Goal: Information Seeking & Learning: Learn about a topic

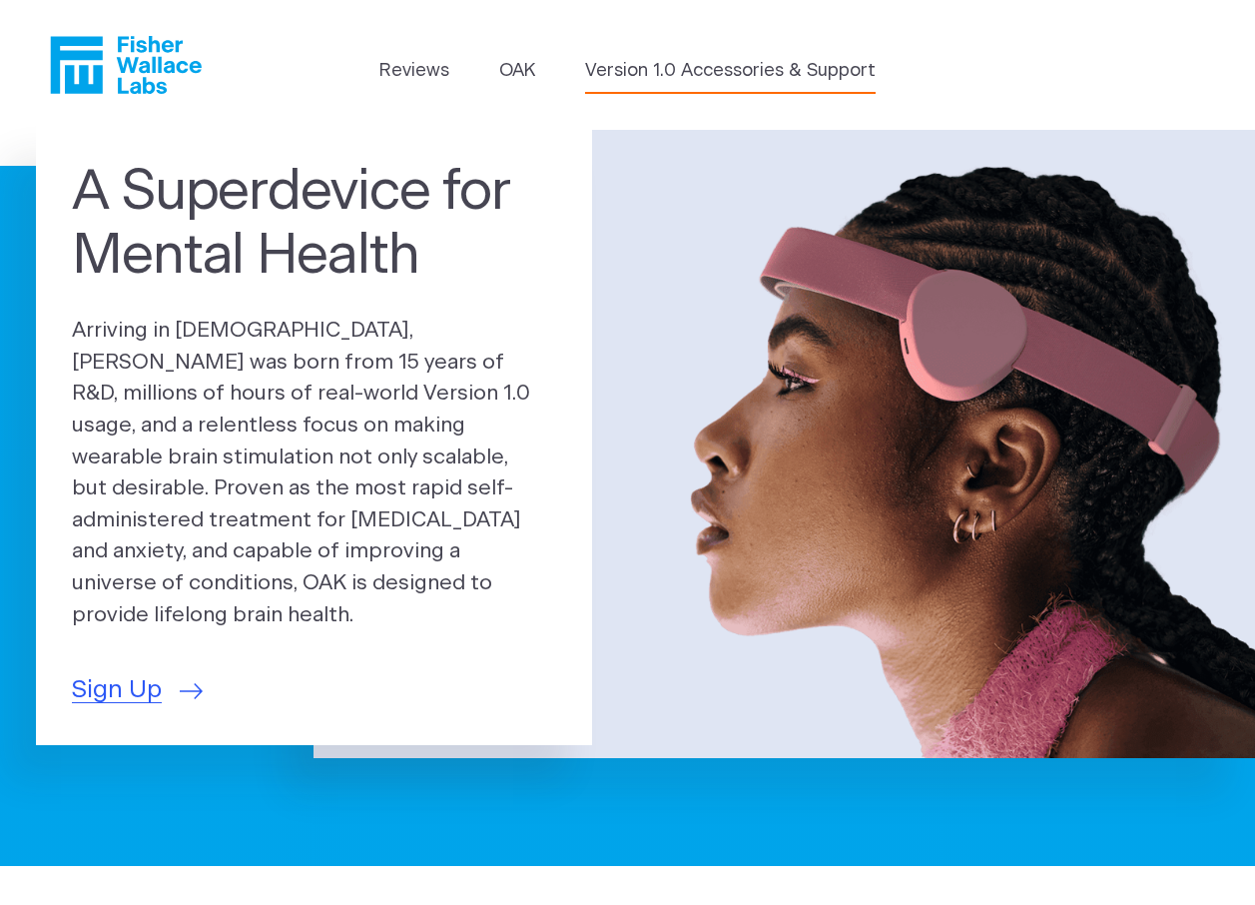
click at [627, 67] on link "Version 1.0 Accessories & Support" at bounding box center [730, 71] width 291 height 27
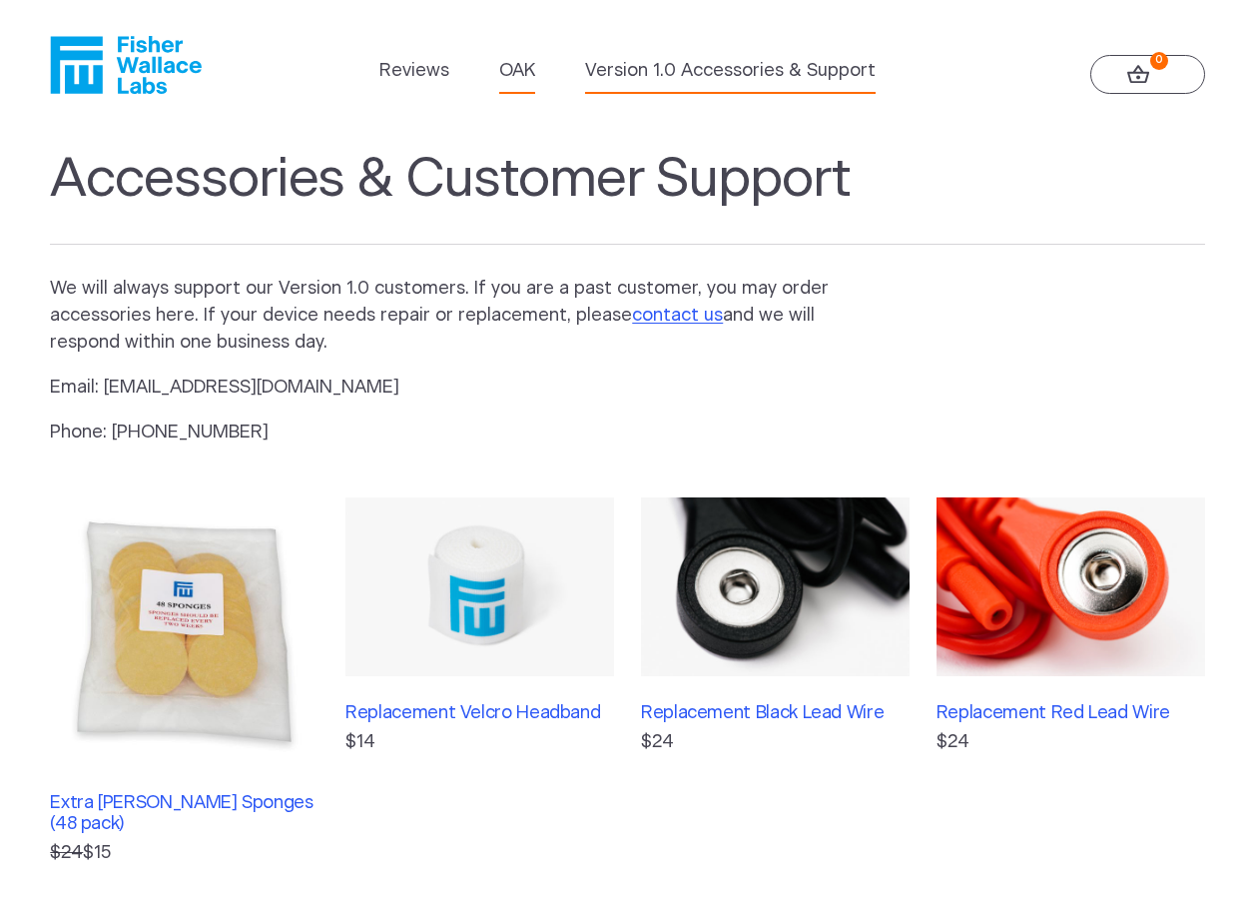
click at [512, 77] on link "OAK" at bounding box center [517, 71] width 36 height 27
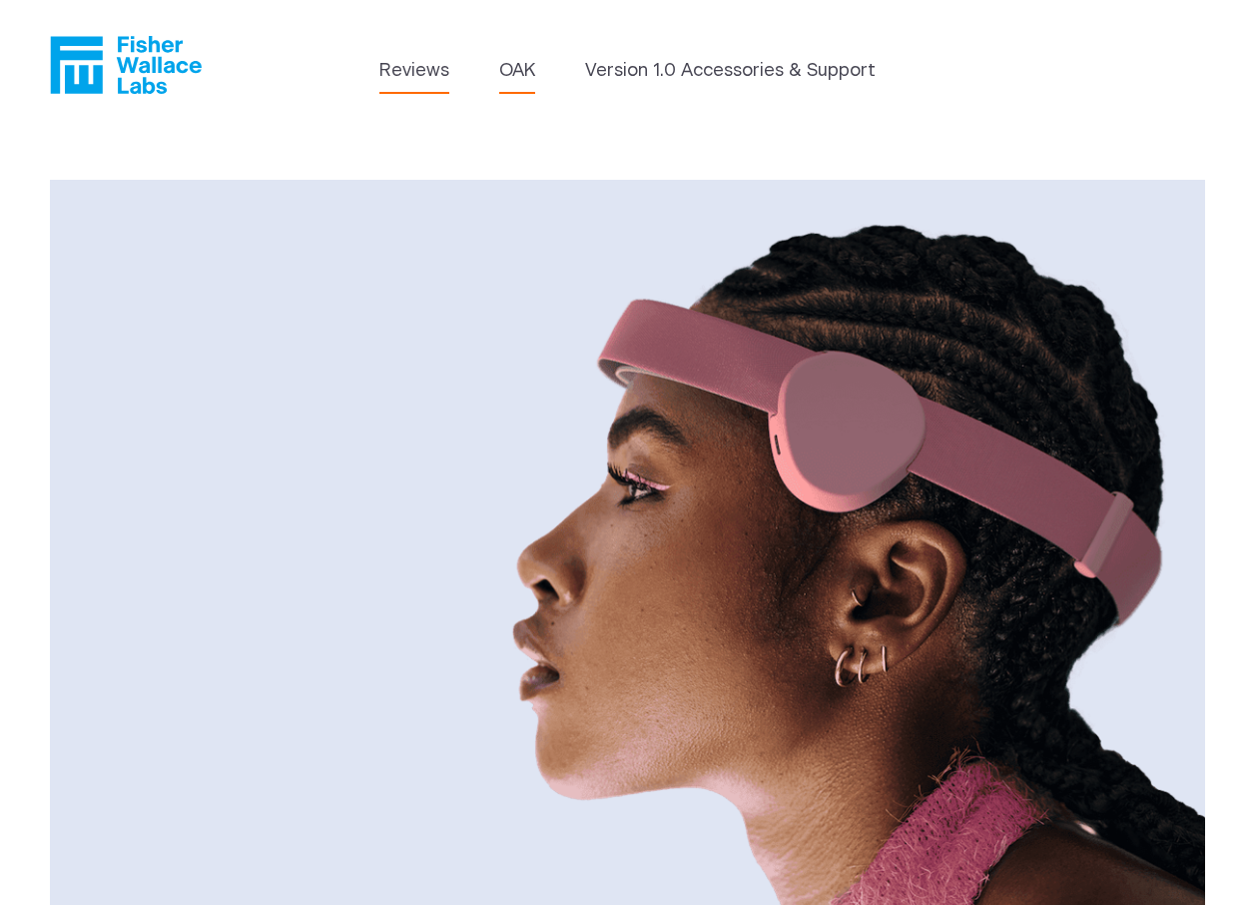
click at [411, 76] on link "Reviews" at bounding box center [415, 71] width 70 height 27
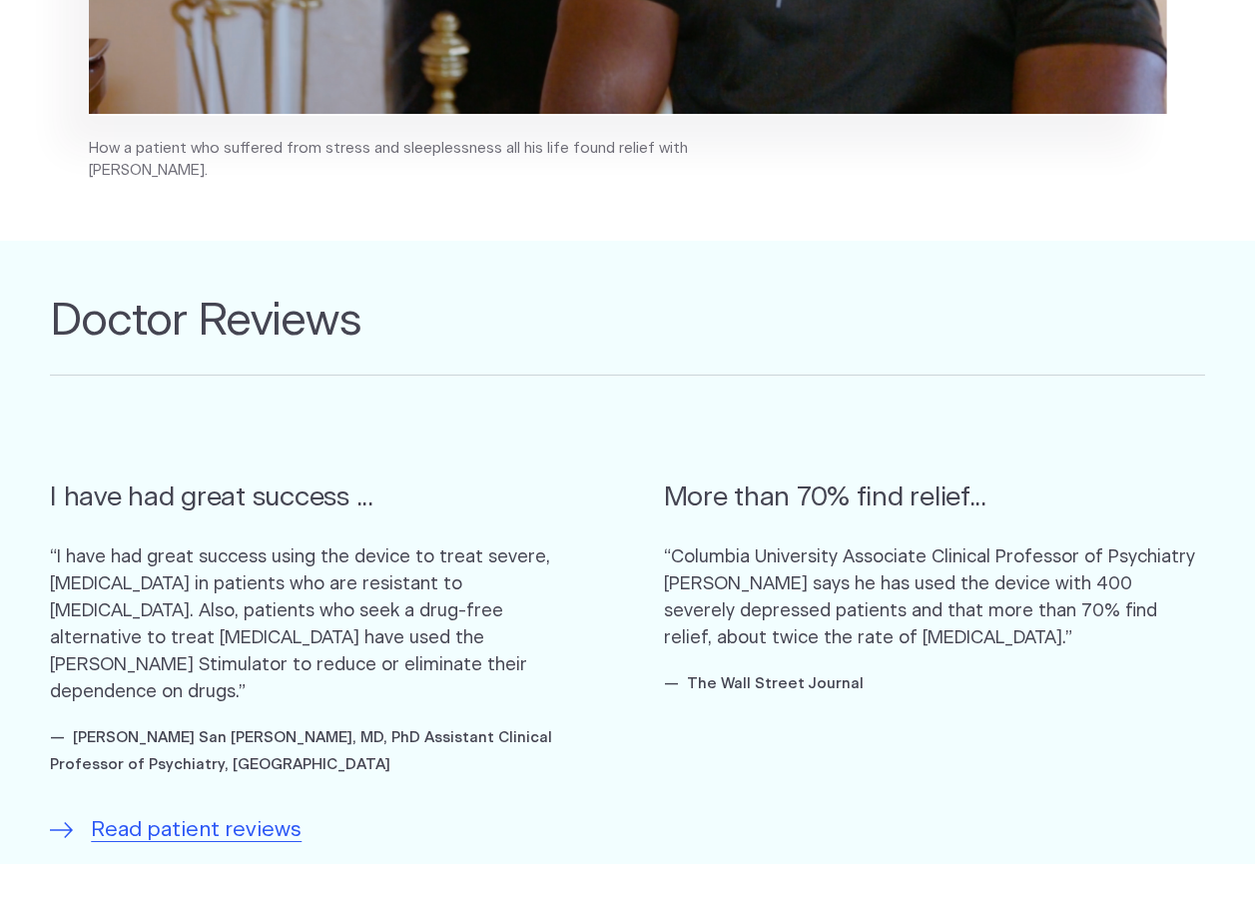
scroll to position [1598, 0]
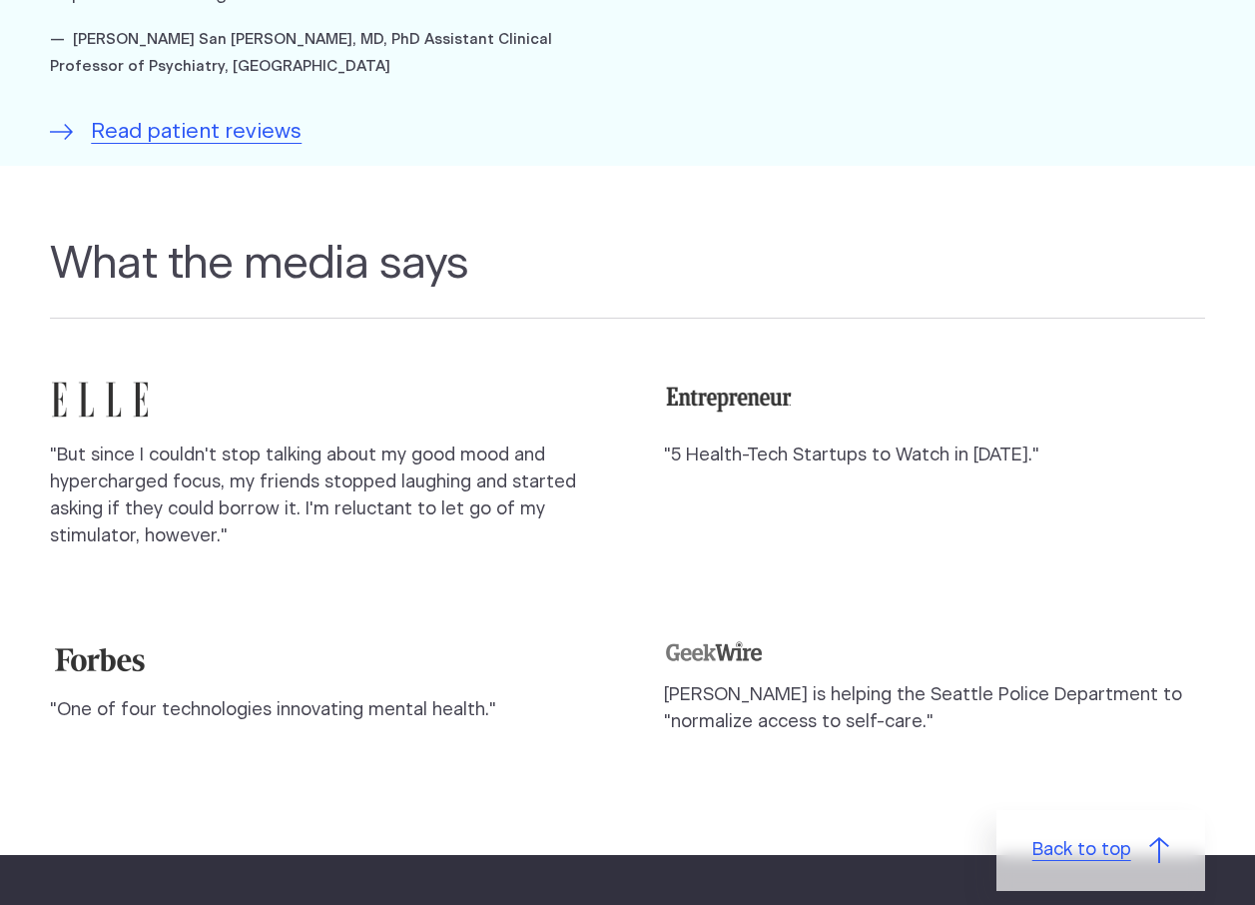
click at [1111, 837] on span "Back to top" at bounding box center [1082, 850] width 99 height 27
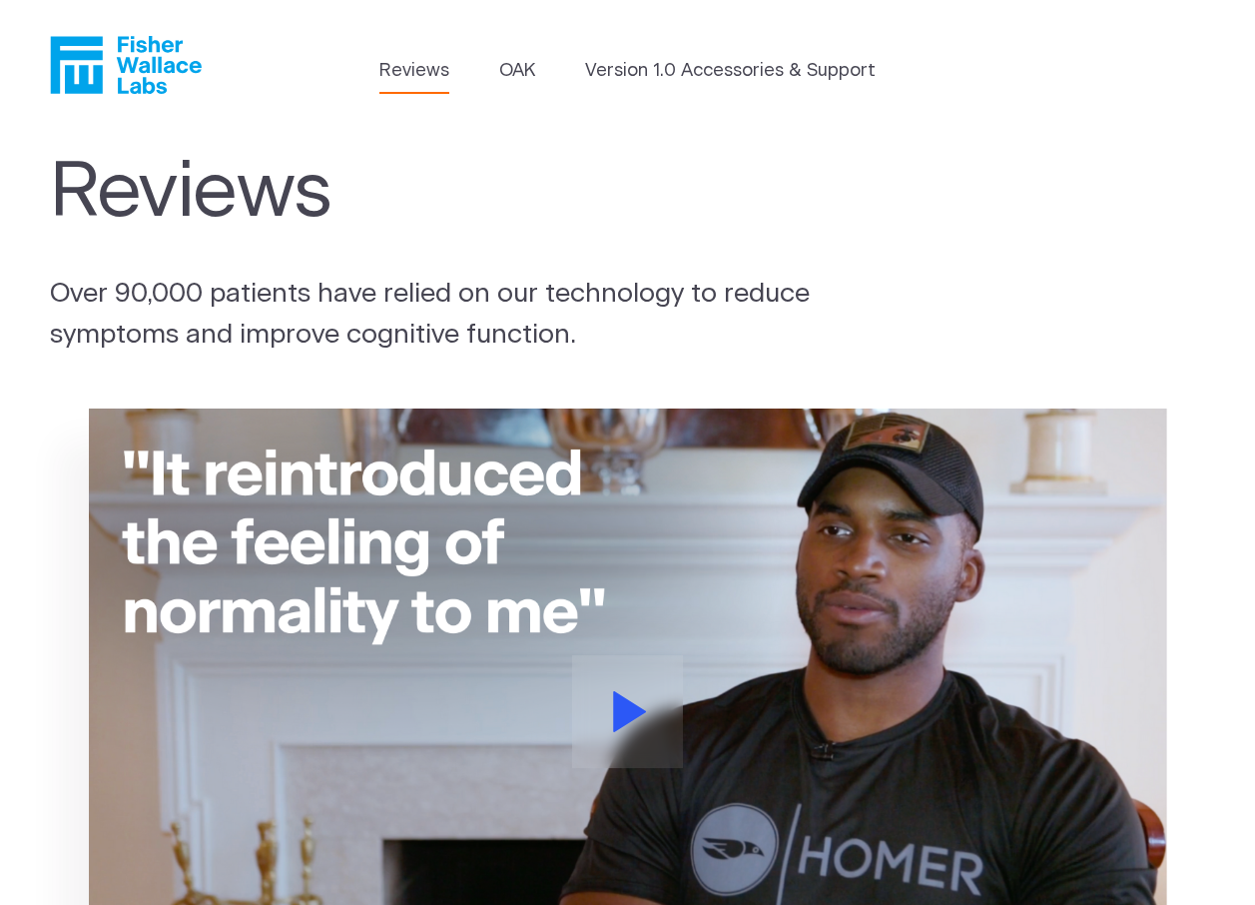
click at [91, 82] on icon "Fisher Wallace" at bounding box center [126, 65] width 152 height 58
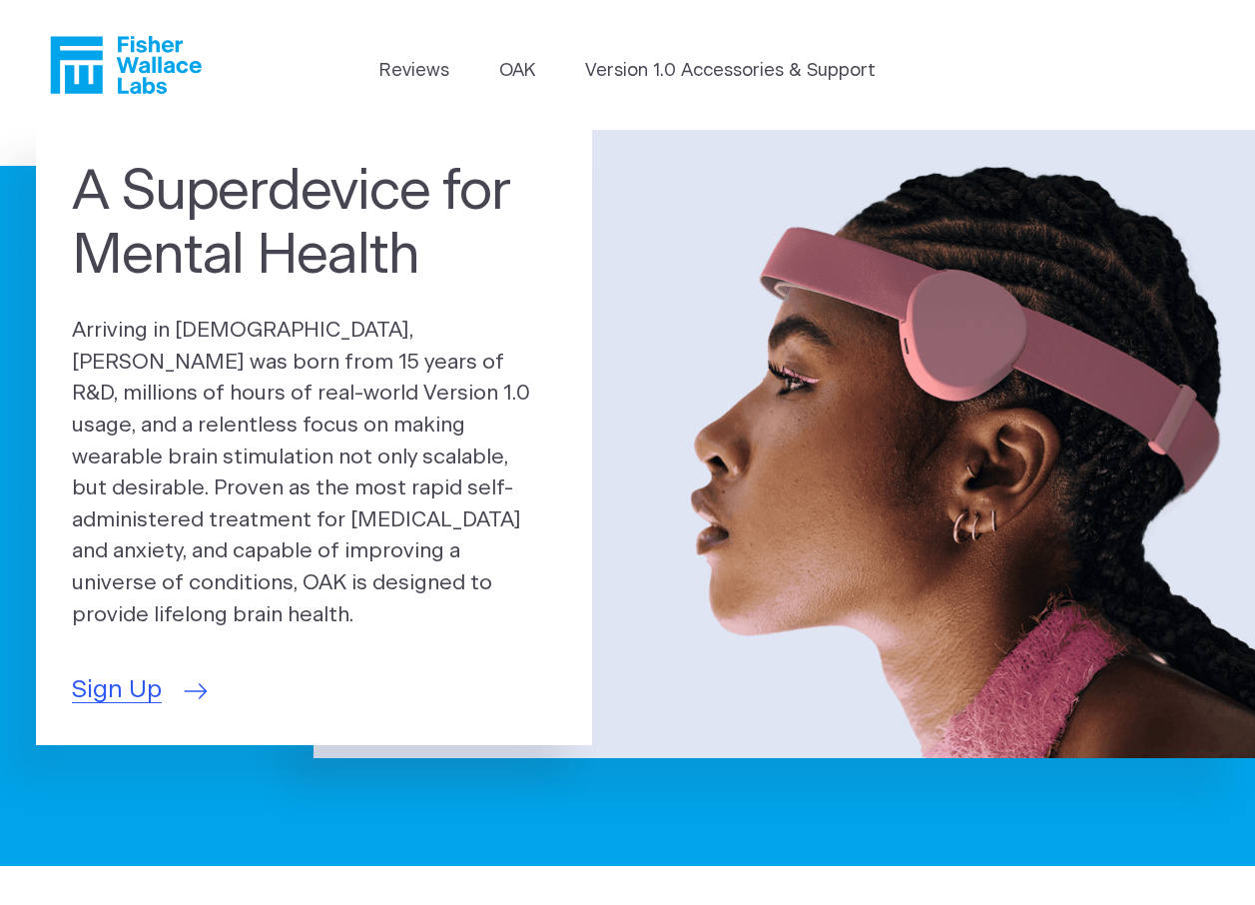
click at [117, 680] on span "Sign Up" at bounding box center [117, 690] width 90 height 37
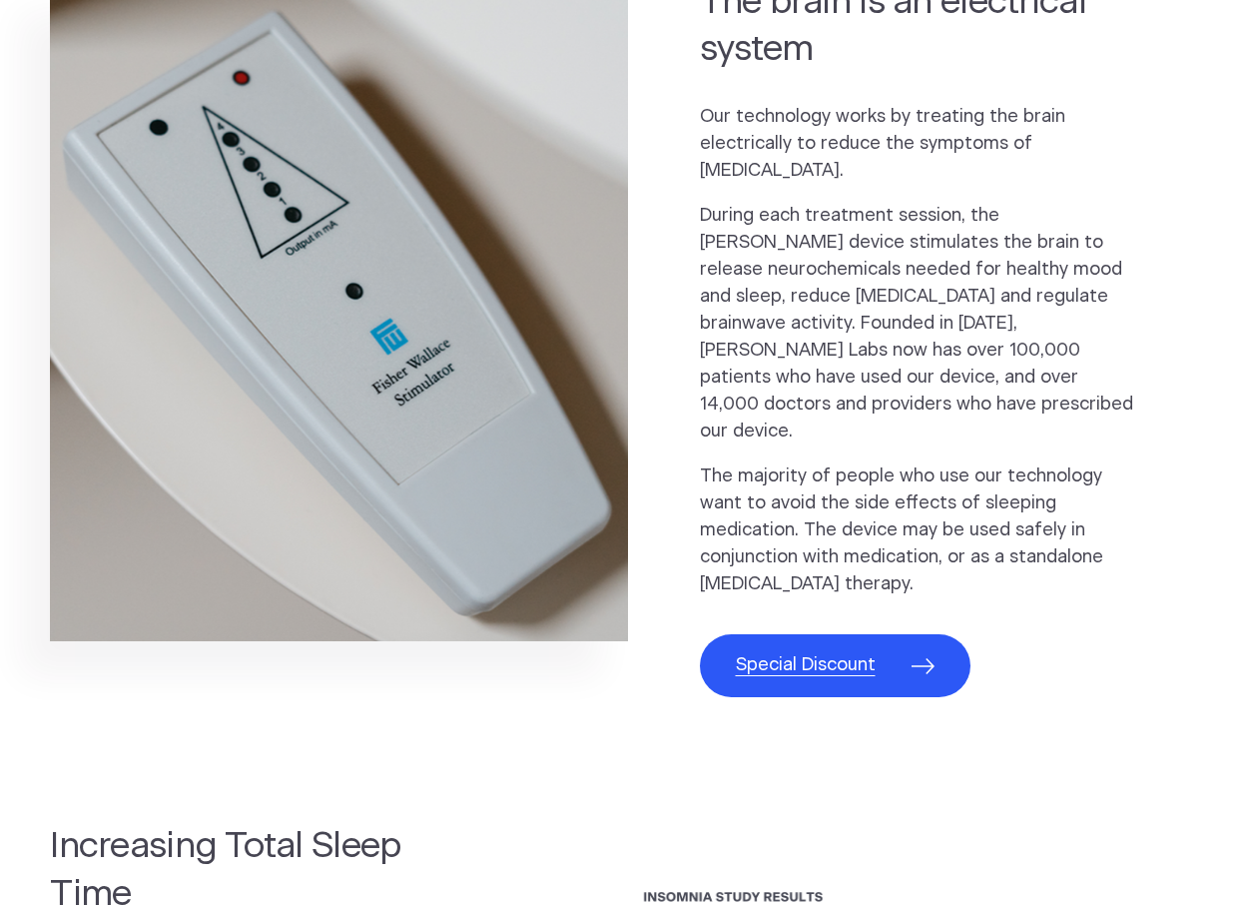
scroll to position [999, 0]
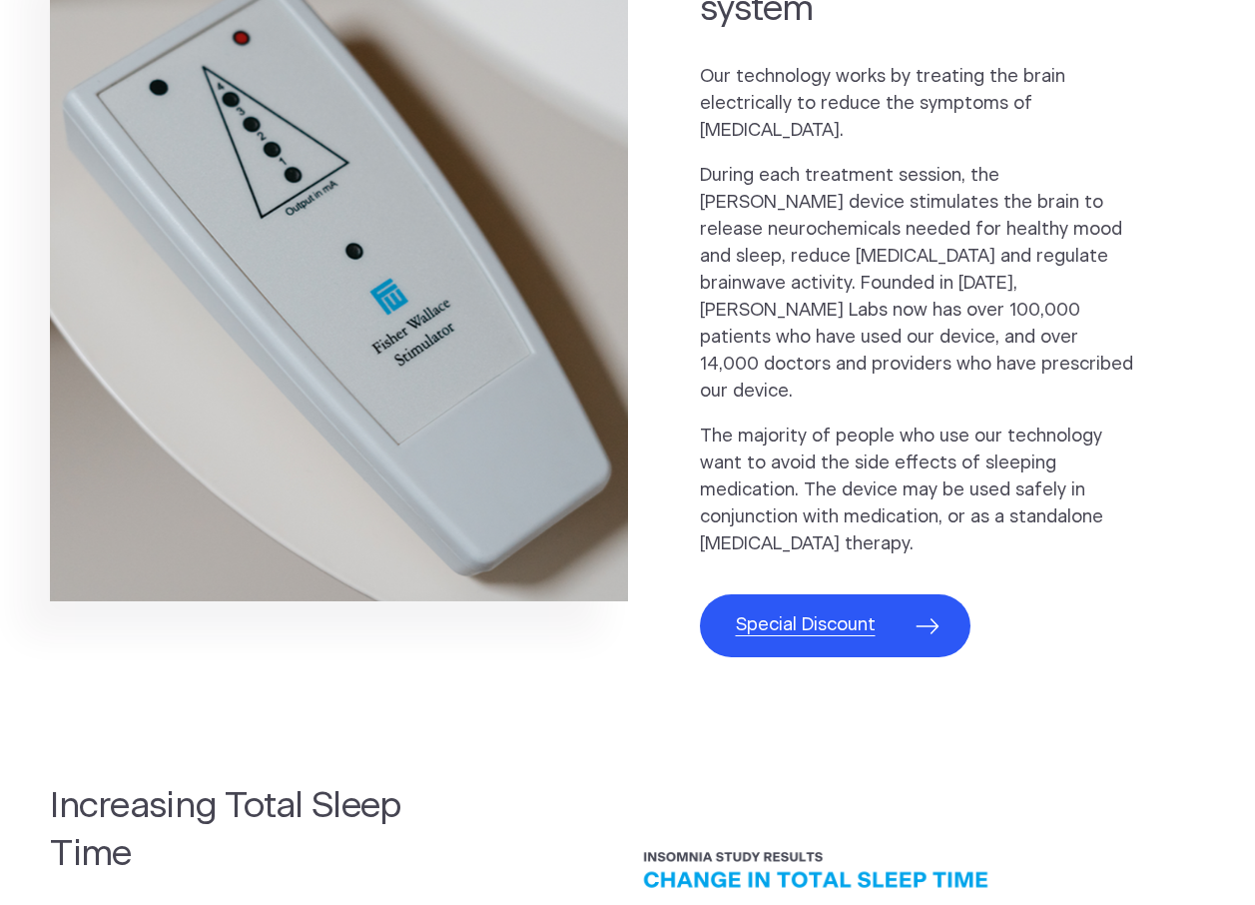
click at [815, 612] on span "Special Discount" at bounding box center [806, 625] width 140 height 27
